Goal: Task Accomplishment & Management: Manage account settings

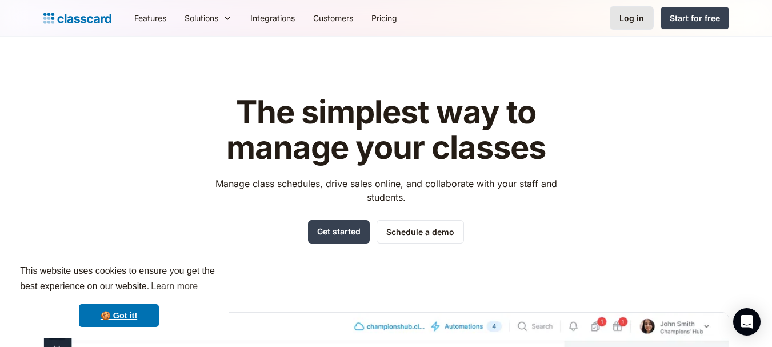
click at [647, 23] on link "Log in" at bounding box center [632, 17] width 44 height 23
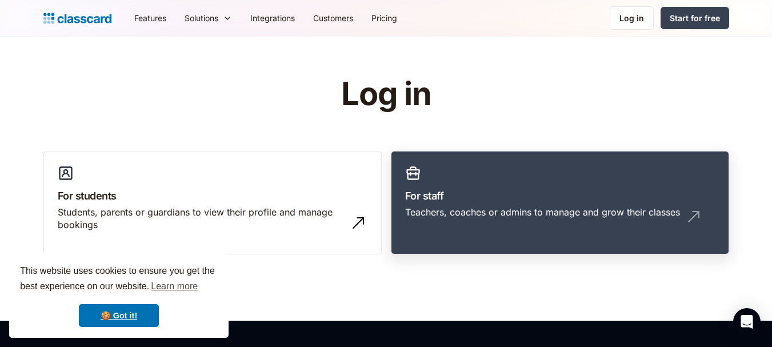
click at [427, 210] on div "Teachers, coaches or admins to manage and grow their classes" at bounding box center [542, 212] width 275 height 13
